Goal: Transaction & Acquisition: Purchase product/service

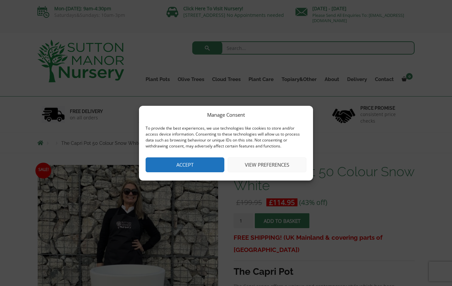
click at [263, 166] on button "View preferences" at bounding box center [267, 165] width 79 height 15
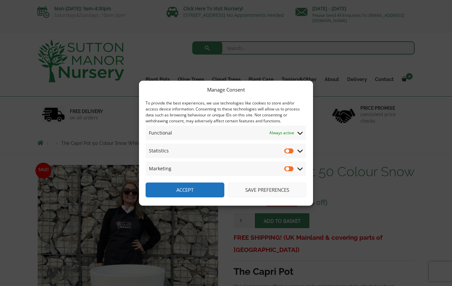
click at [268, 190] on button "Save preferences" at bounding box center [267, 190] width 79 height 15
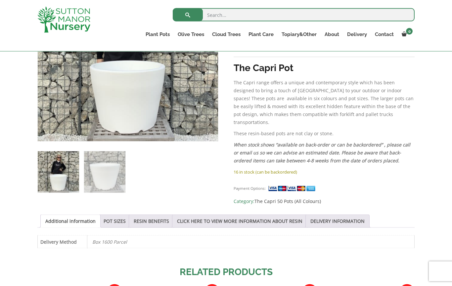
scroll to position [192, 0]
click at [113, 219] on link "POT SIZES" at bounding box center [115, 221] width 22 height 13
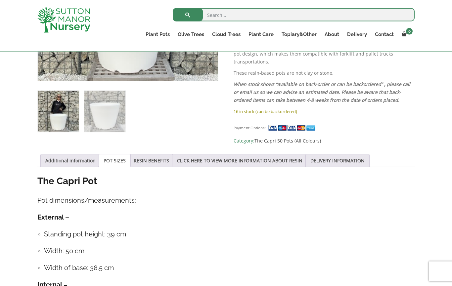
scroll to position [255, 0]
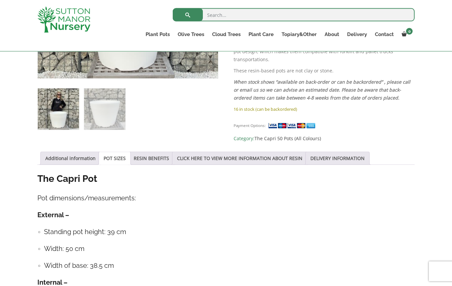
click at [349, 157] on link "DELIVERY INFORMATION" at bounding box center [338, 158] width 54 height 13
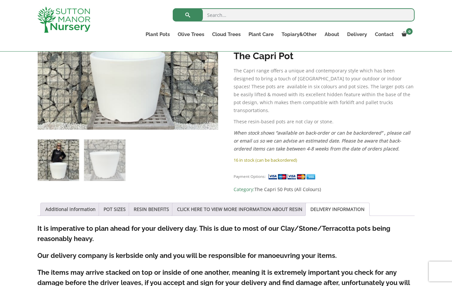
scroll to position [209, 0]
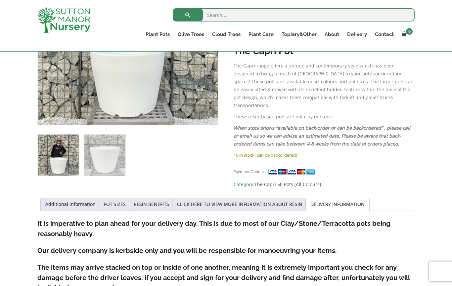
click at [275, 198] on link "CLICK HERE TO VIEW MORE INFORMATION ABOUT RESIN" at bounding box center [239, 204] width 125 height 13
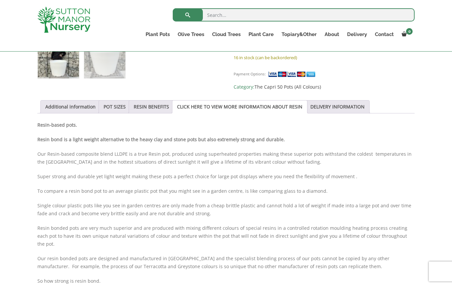
scroll to position [302, 0]
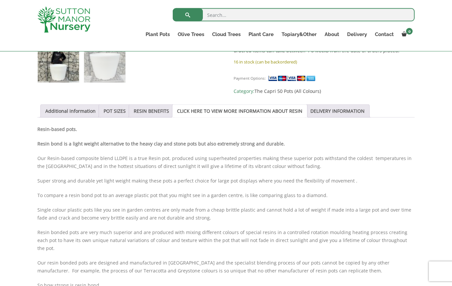
click at [83, 108] on link "Additional information" at bounding box center [70, 111] width 50 height 13
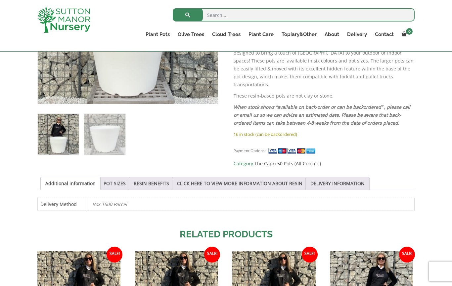
scroll to position [227, 0]
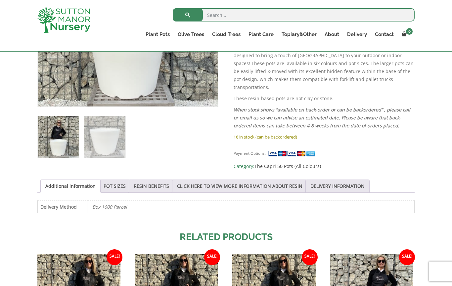
click at [118, 182] on link "POT SIZES" at bounding box center [115, 186] width 22 height 13
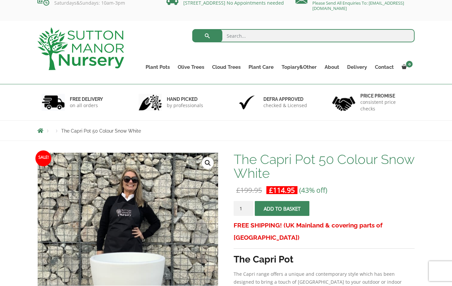
scroll to position [12, 0]
click at [253, 211] on input "1" at bounding box center [244, 208] width 20 height 15
type input "2"
click at [282, 209] on span "submit" at bounding box center [282, 209] width 0 height 0
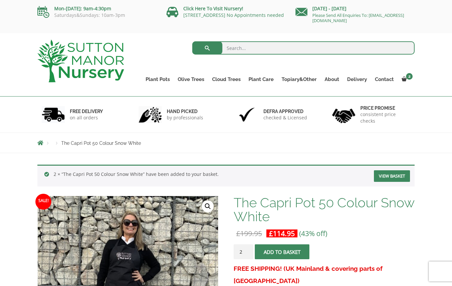
click at [394, 175] on link "View basket" at bounding box center [392, 177] width 36 height 12
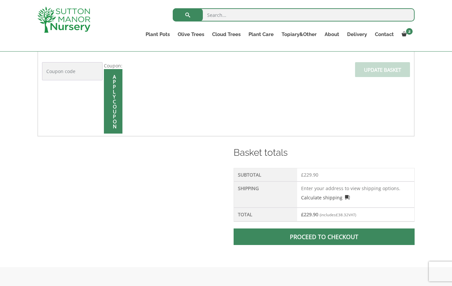
scroll to position [191, 0]
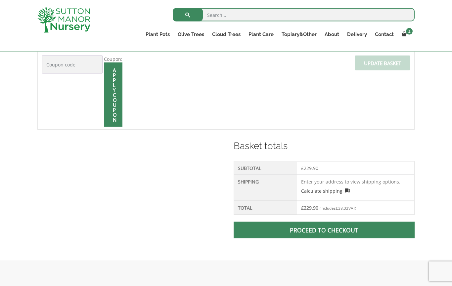
click at [333, 192] on link "Calculate shipping" at bounding box center [325, 191] width 49 height 7
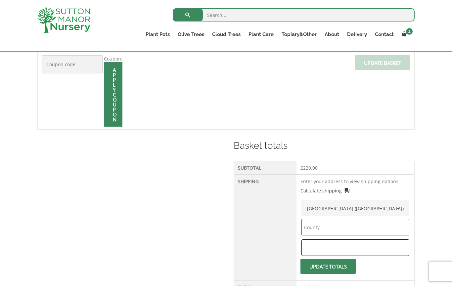
click at [340, 248] on input "text" at bounding box center [356, 248] width 108 height 17
type input "Sw63su"
click at [351, 267] on button "Update totals" at bounding box center [328, 267] width 55 height 15
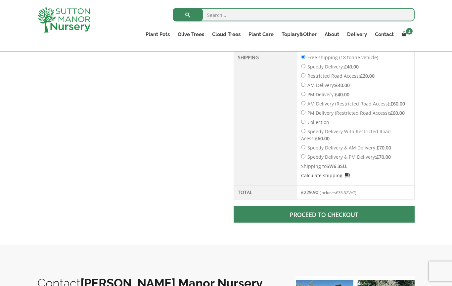
scroll to position [337, 0]
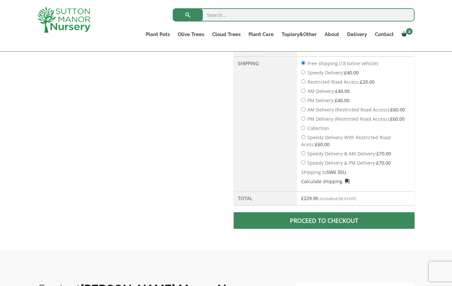
click at [324, 221] on span at bounding box center [324, 221] width 0 height 0
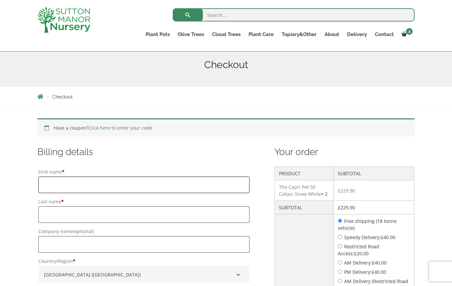
click at [69, 188] on input "First name *" at bounding box center [143, 185] width 211 height 17
type input "KH"
click at [62, 206] on label "Last name *" at bounding box center [143, 201] width 211 height 9
click at [62, 207] on input "Last name *" at bounding box center [143, 215] width 211 height 17
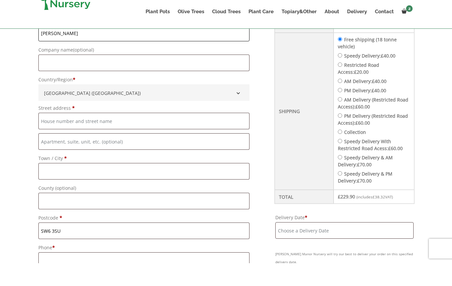
scroll to position [237, 0]
type input "Moroney"
click at [64, 135] on input "Street address *" at bounding box center [143, 143] width 211 height 17
type input "34 quarrendon street"
click at [74, 186] on input "Town / City *" at bounding box center [143, 194] width 211 height 17
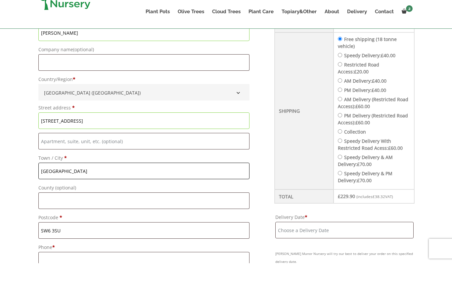
type input "london"
click at [71, 245] on input "SW6 3SU" at bounding box center [143, 253] width 211 height 17
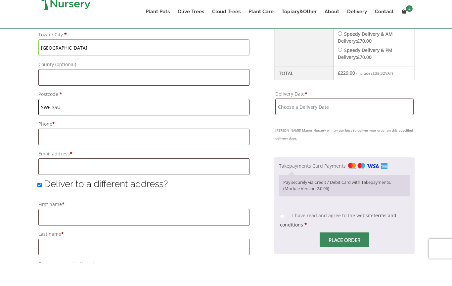
scroll to position [361, 0]
click at [83, 151] on input "Phone *" at bounding box center [143, 159] width 211 height 17
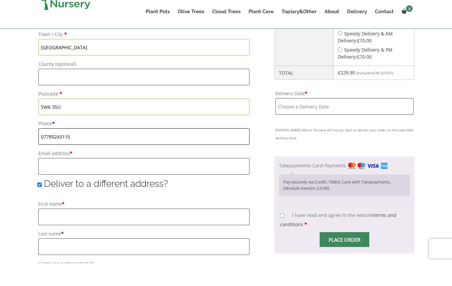
type input "07785243115"
click at [86, 181] on input "Email address *" at bounding box center [143, 189] width 211 height 17
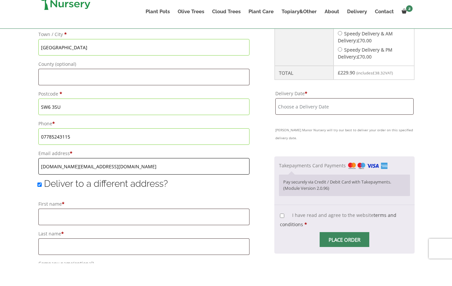
type input "khm.london@gmail.com"
click at [40, 206] on input "Deliver to a different address?" at bounding box center [39, 208] width 4 height 4
checkbox input "false"
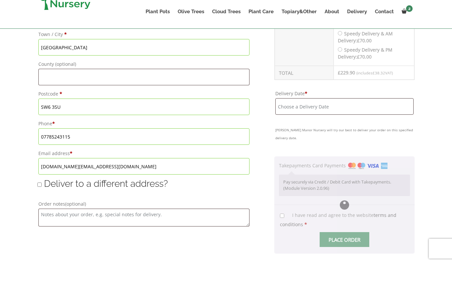
scroll to position [384, 0]
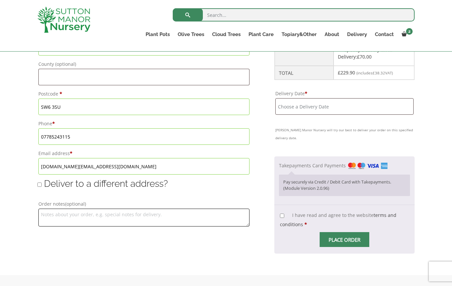
click at [61, 217] on textarea "Order notes (optional)" at bounding box center [143, 218] width 211 height 18
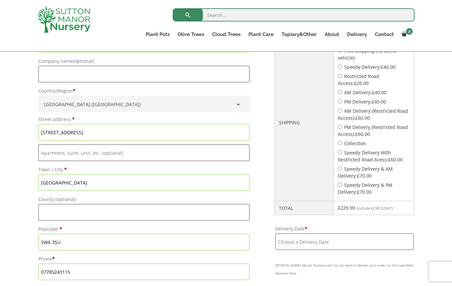
scroll to position [248, 0]
type textarea "Please leave in front shed if no answer"
click at [373, 242] on input "Delivery Date *" at bounding box center [344, 242] width 138 height 17
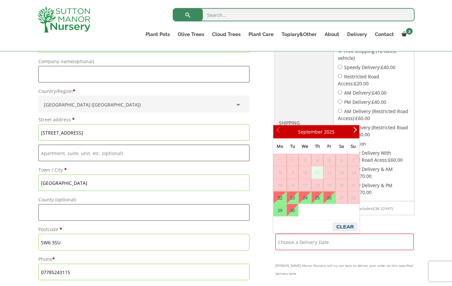
scroll to position [248, 0]
click at [338, 183] on span "20" at bounding box center [341, 185] width 11 height 12
click at [283, 199] on link "22" at bounding box center [280, 198] width 13 height 12
type input "22 September, 2025"
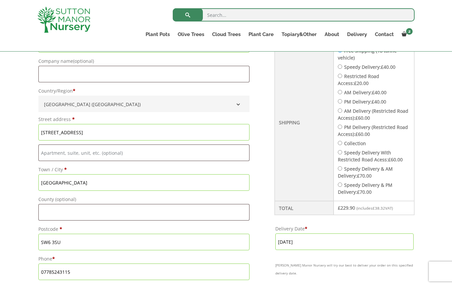
click at [317, 245] on input "22 September, 2025" at bounding box center [344, 242] width 138 height 17
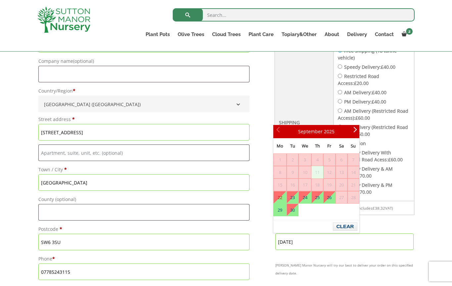
click at [321, 245] on input "22 September, 2025" at bounding box center [344, 242] width 138 height 17
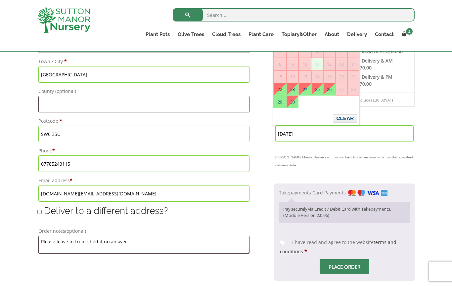
scroll to position [355, 0]
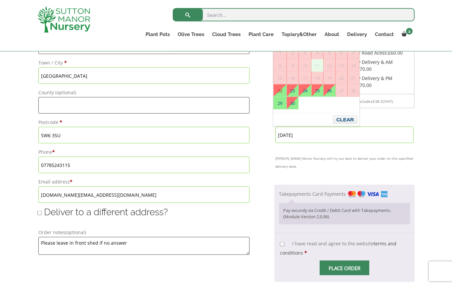
click at [389, 241] on link "terms and conditions" at bounding box center [338, 249] width 117 height 16
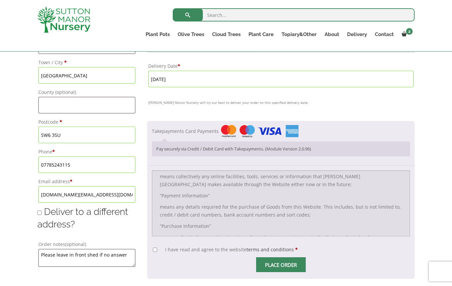
scroll to position [244, 0]
click at [153, 252] on input "I have read and agree to the website terms and conditions *" at bounding box center [155, 250] width 4 height 4
checkbox input "true"
click at [271, 267] on input "Place order" at bounding box center [281, 265] width 50 height 15
